Goal: Information Seeking & Learning: Learn about a topic

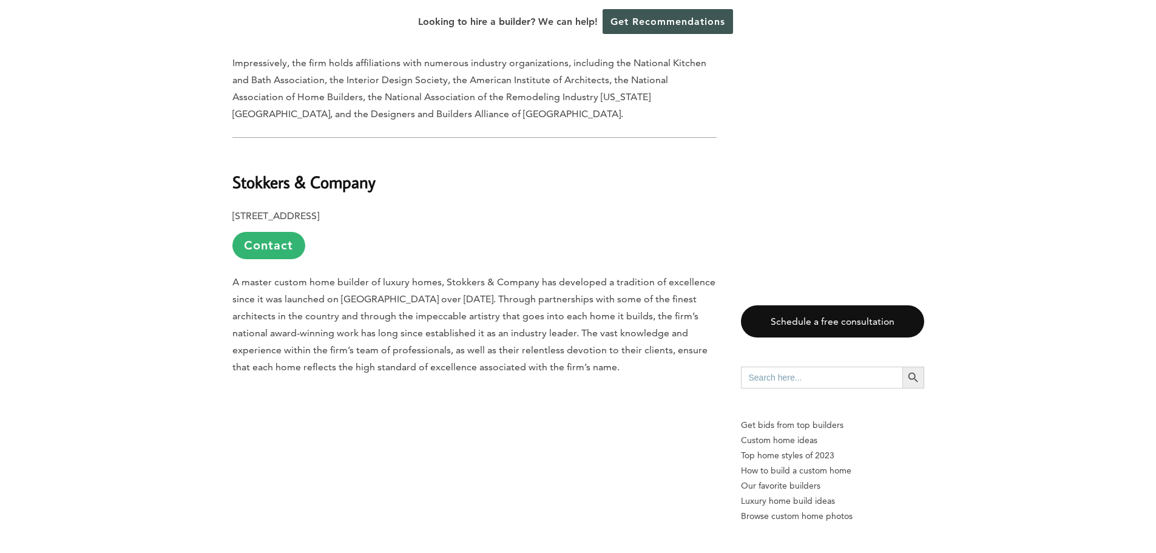
scroll to position [1517, 0]
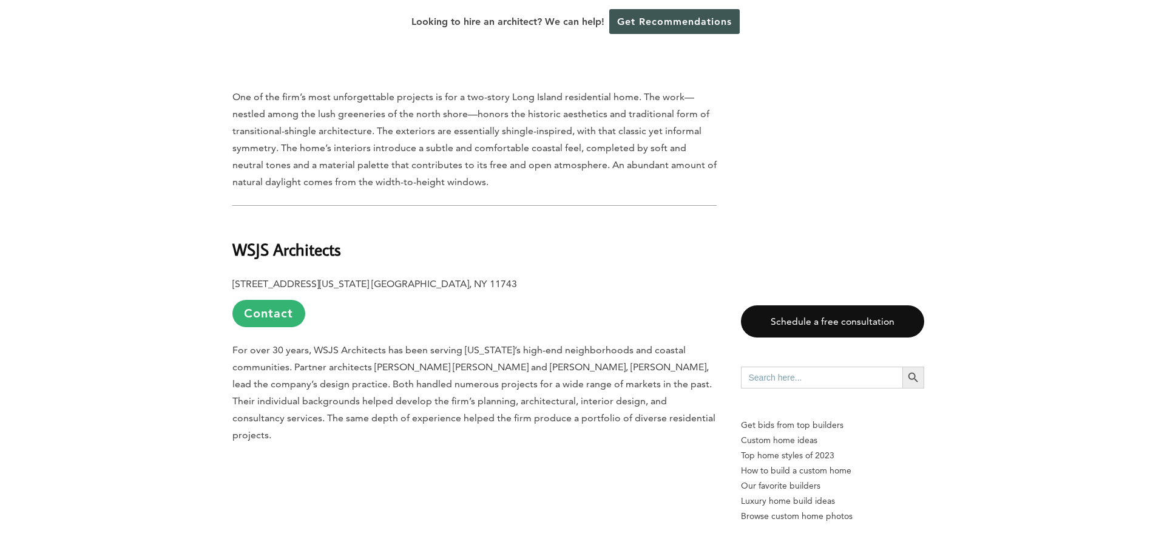
scroll to position [3883, 0]
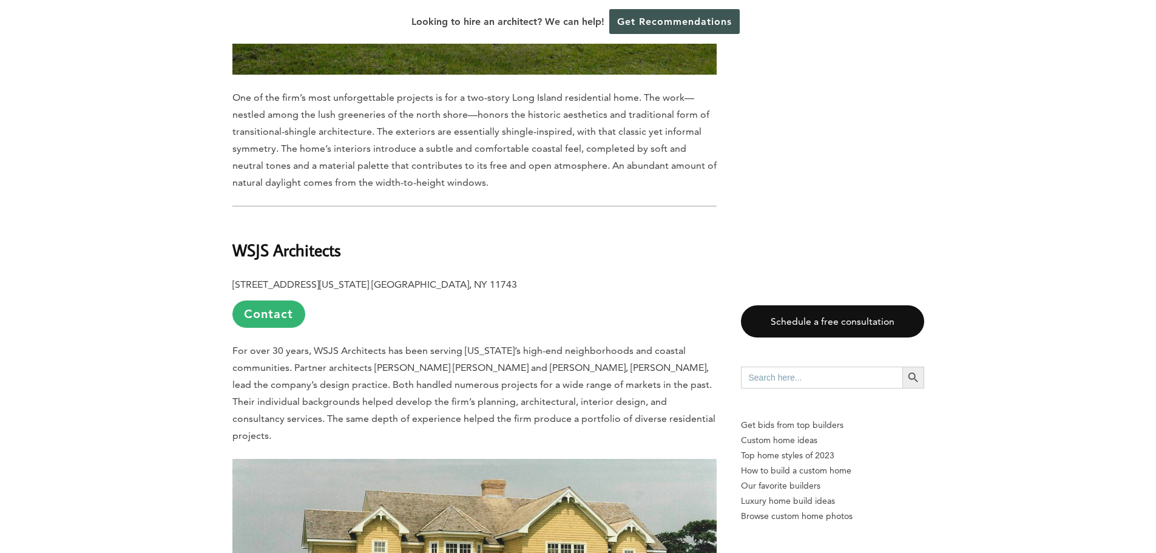
click at [280, 239] on b "WSJS Architects" at bounding box center [286, 249] width 109 height 21
drag, startPoint x: 345, startPoint y: 167, endPoint x: 230, endPoint y: 170, distance: 115.3
copy b "WSJS Architects"
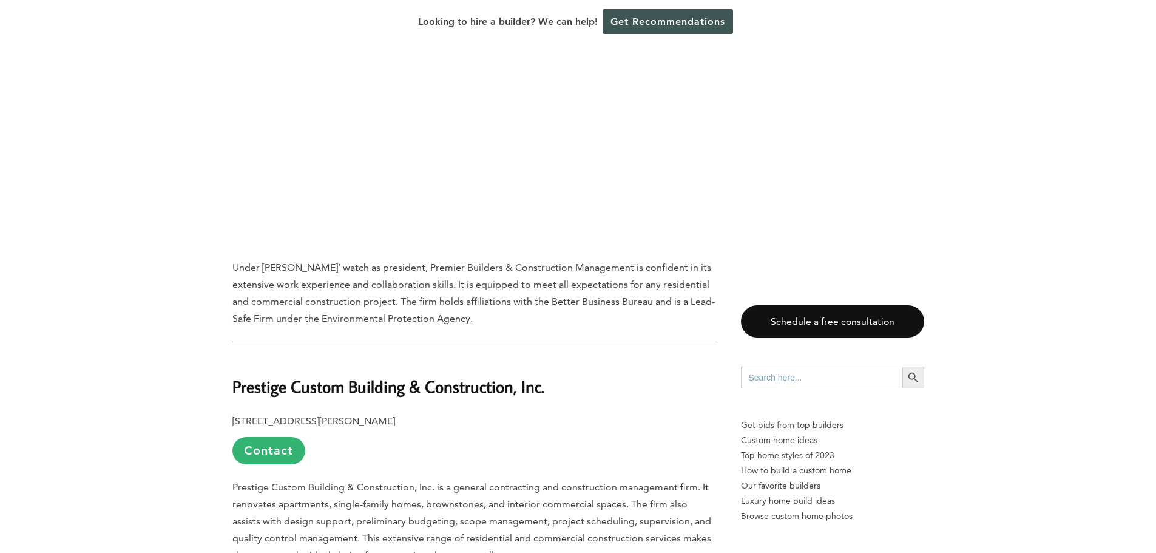
scroll to position [2670, 0]
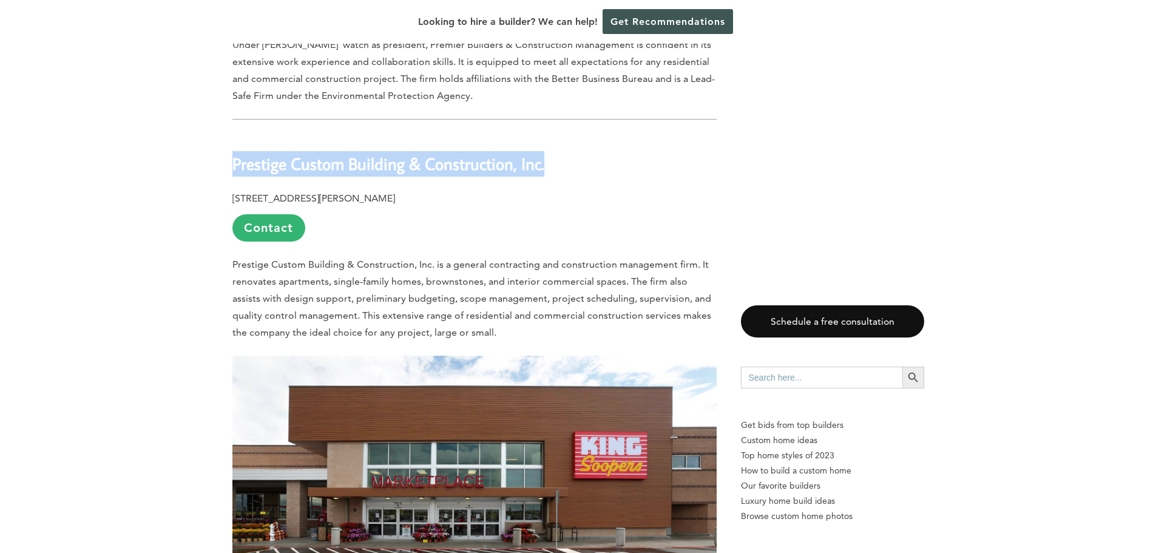
drag, startPoint x: 561, startPoint y: 120, endPoint x: 235, endPoint y: 121, distance: 325.2
click at [235, 134] on h2 "Prestige Custom Building & Construction, Inc." at bounding box center [474, 155] width 484 height 42
copy b "Prestige Custom Building & Construction, Inc."
